Goal: Task Accomplishment & Management: Manage account settings

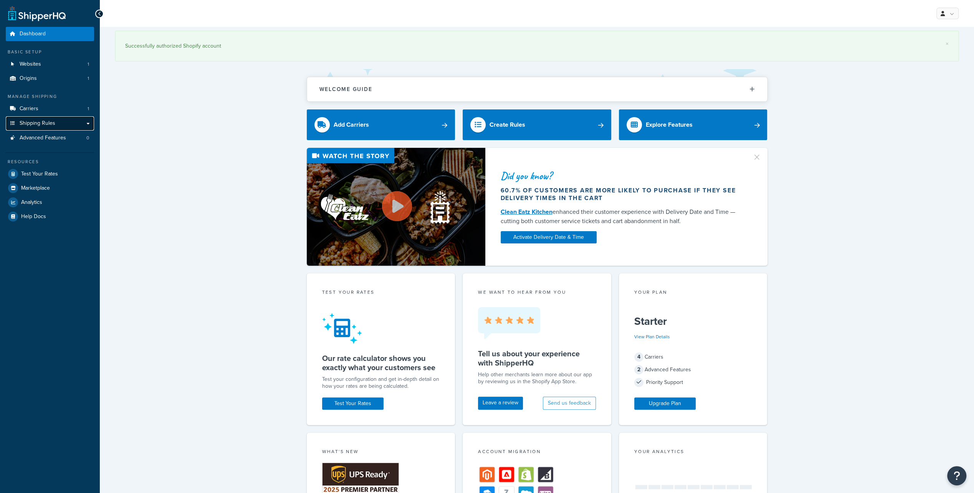
click at [43, 126] on span "Shipping Rules" at bounding box center [38, 123] width 36 height 7
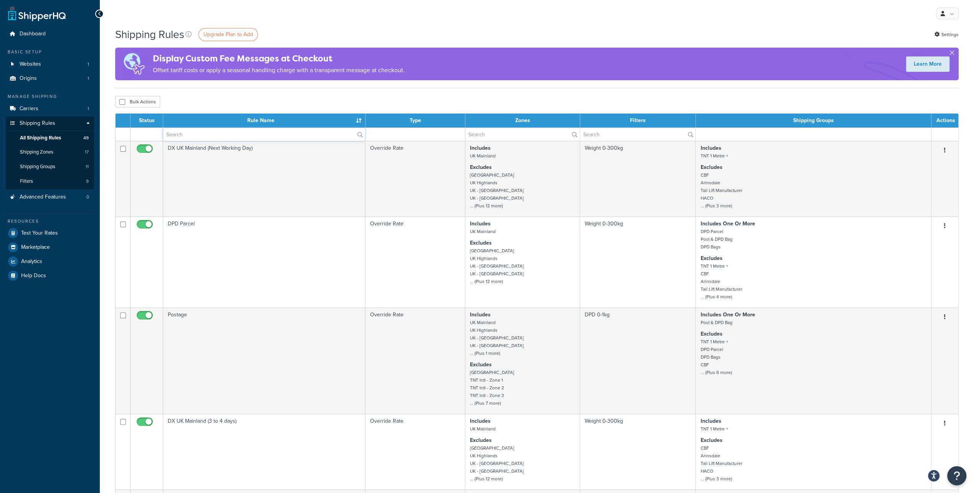
click at [189, 135] on input "text" at bounding box center [264, 134] width 202 height 13
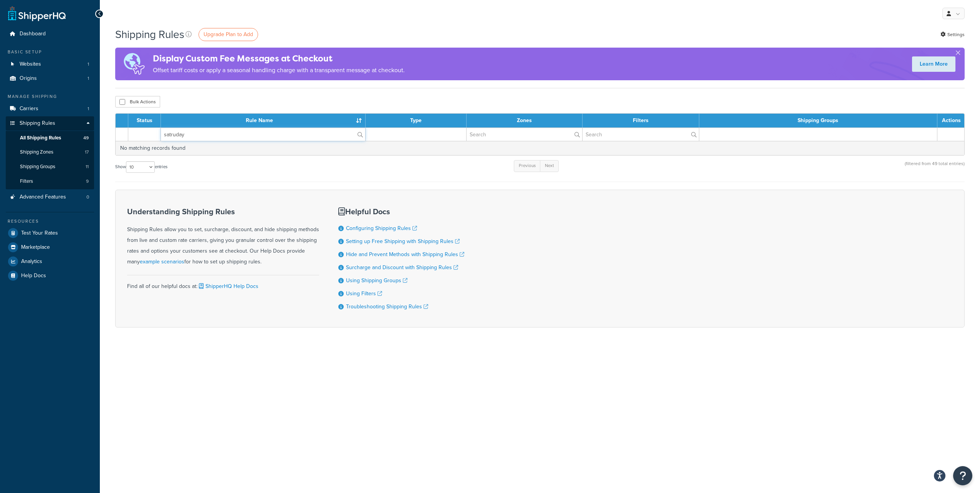
drag, startPoint x: 190, startPoint y: 135, endPoint x: 157, endPoint y: 136, distance: 32.7
click at [157, 136] on tr "satruday" at bounding box center [540, 133] width 849 height 13
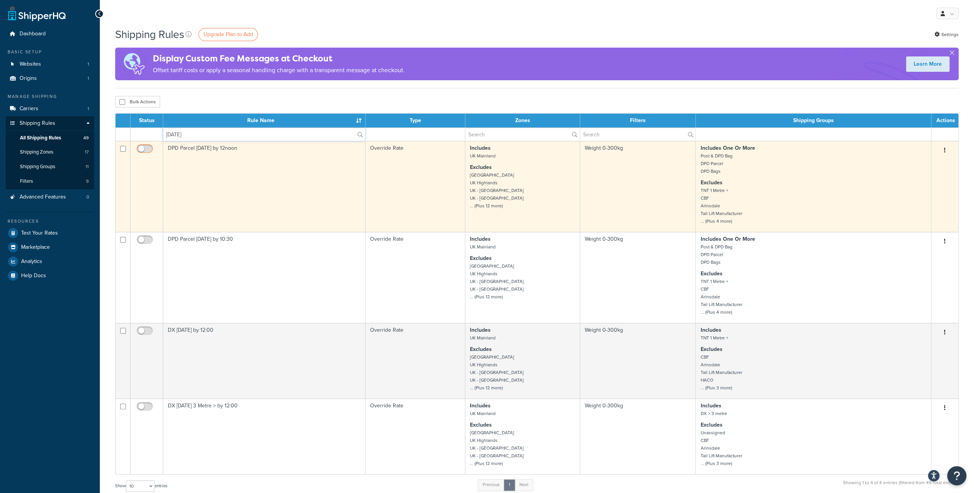
type input "saturday"
click at [148, 148] on input "checkbox" at bounding box center [145, 151] width 21 height 10
checkbox input "true"
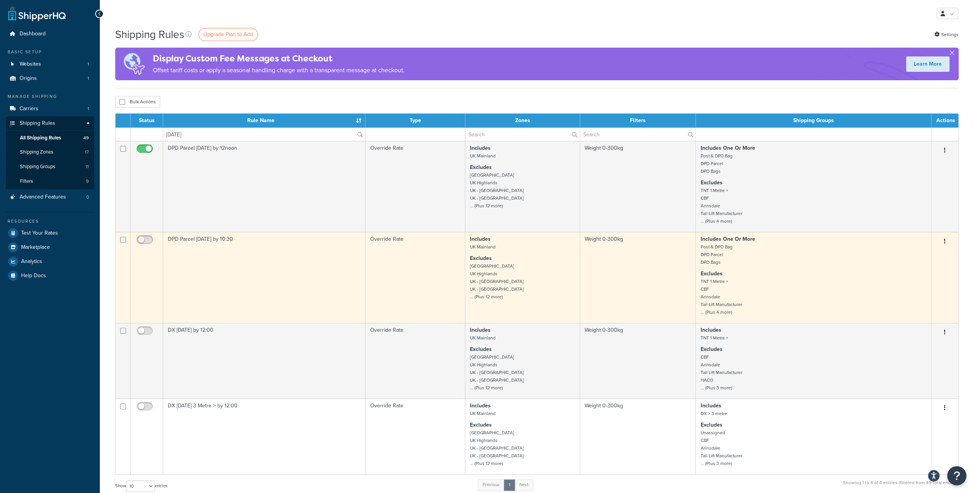
click at [146, 243] on input "checkbox" at bounding box center [145, 242] width 21 height 10
checkbox input "true"
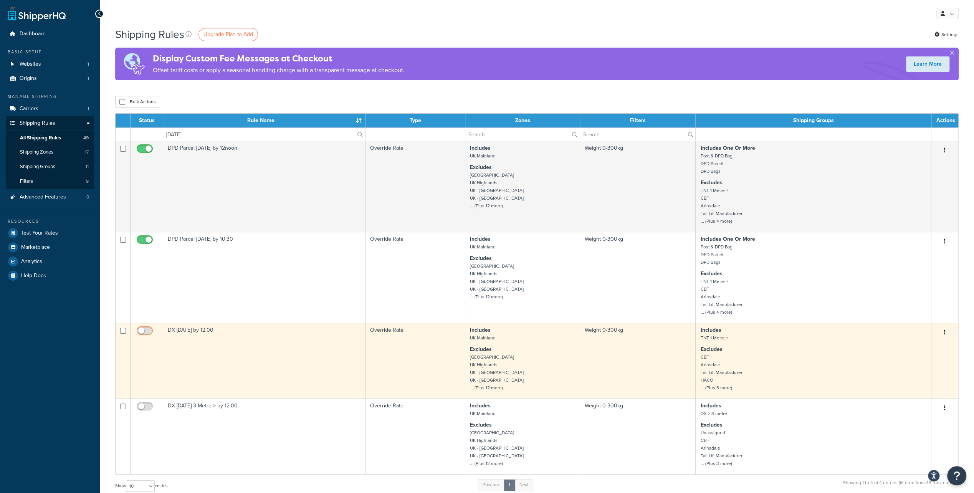
click at [150, 332] on input "checkbox" at bounding box center [145, 333] width 21 height 10
checkbox input "true"
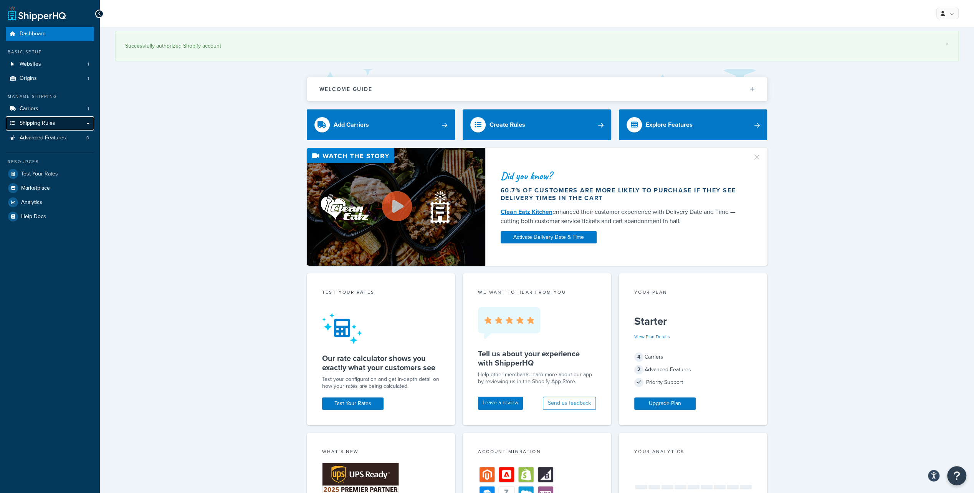
click at [43, 126] on span "Shipping Rules" at bounding box center [38, 123] width 36 height 7
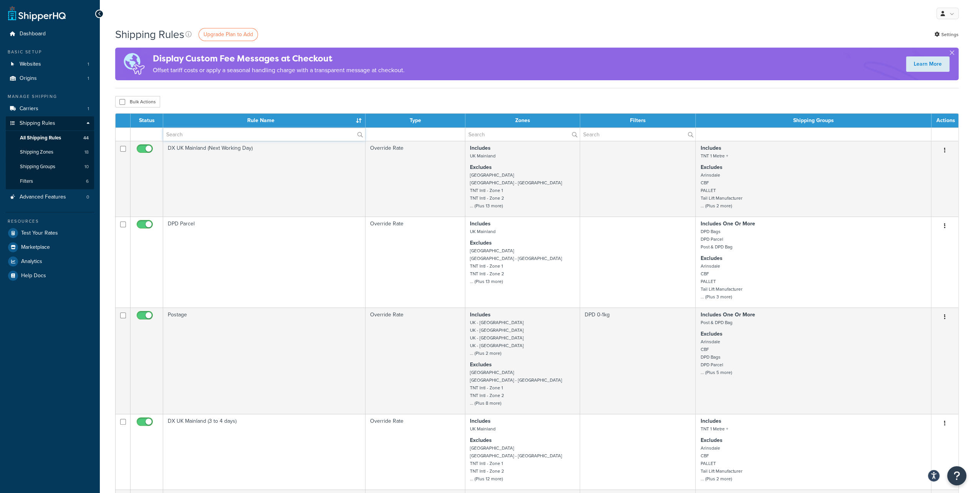
click at [204, 131] on input "text" at bounding box center [264, 134] width 202 height 13
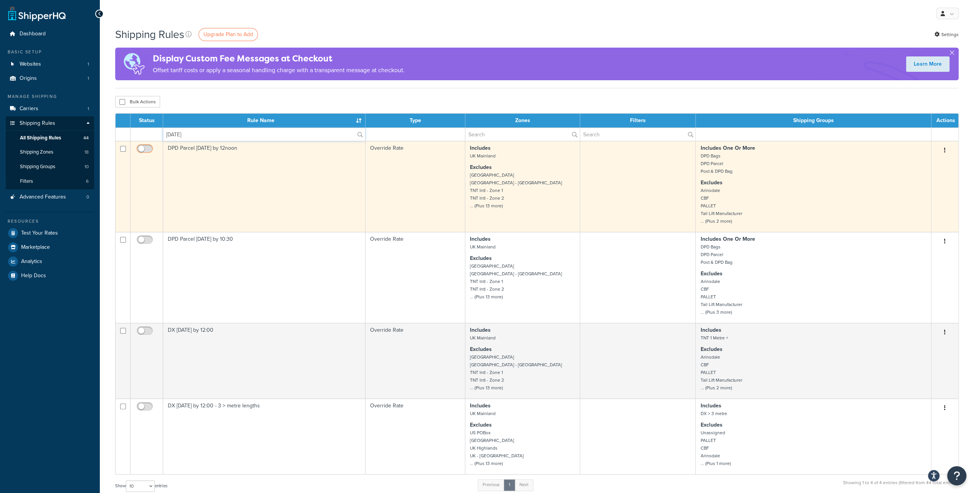
type input "saturday"
click at [144, 146] on input "checkbox" at bounding box center [145, 151] width 21 height 10
checkbox input "true"
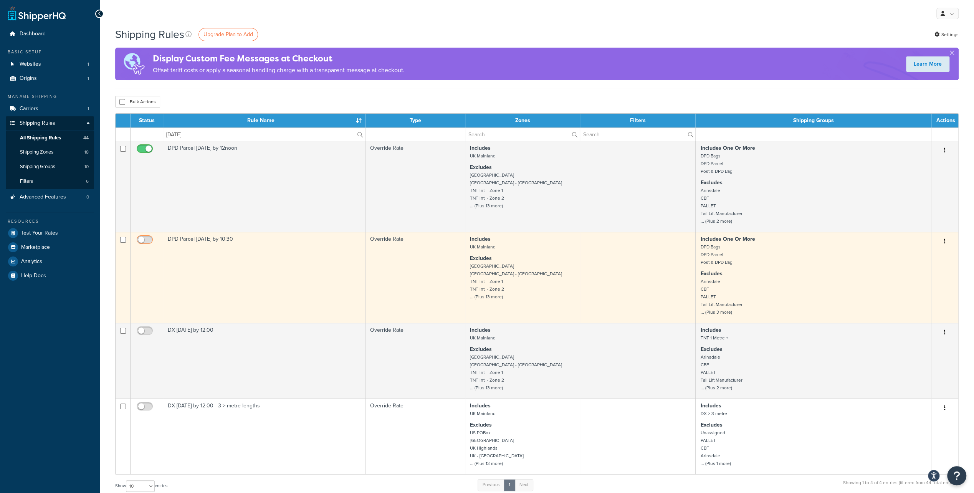
click at [145, 241] on input "checkbox" at bounding box center [145, 242] width 21 height 10
checkbox input "true"
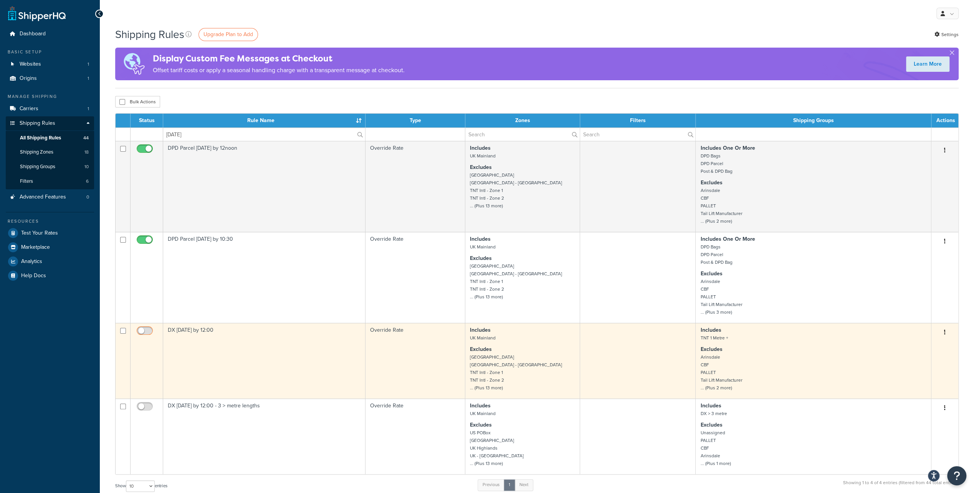
click at [144, 330] on input "checkbox" at bounding box center [145, 333] width 21 height 10
checkbox input "true"
